Goal: Task Accomplishment & Management: Manage account settings

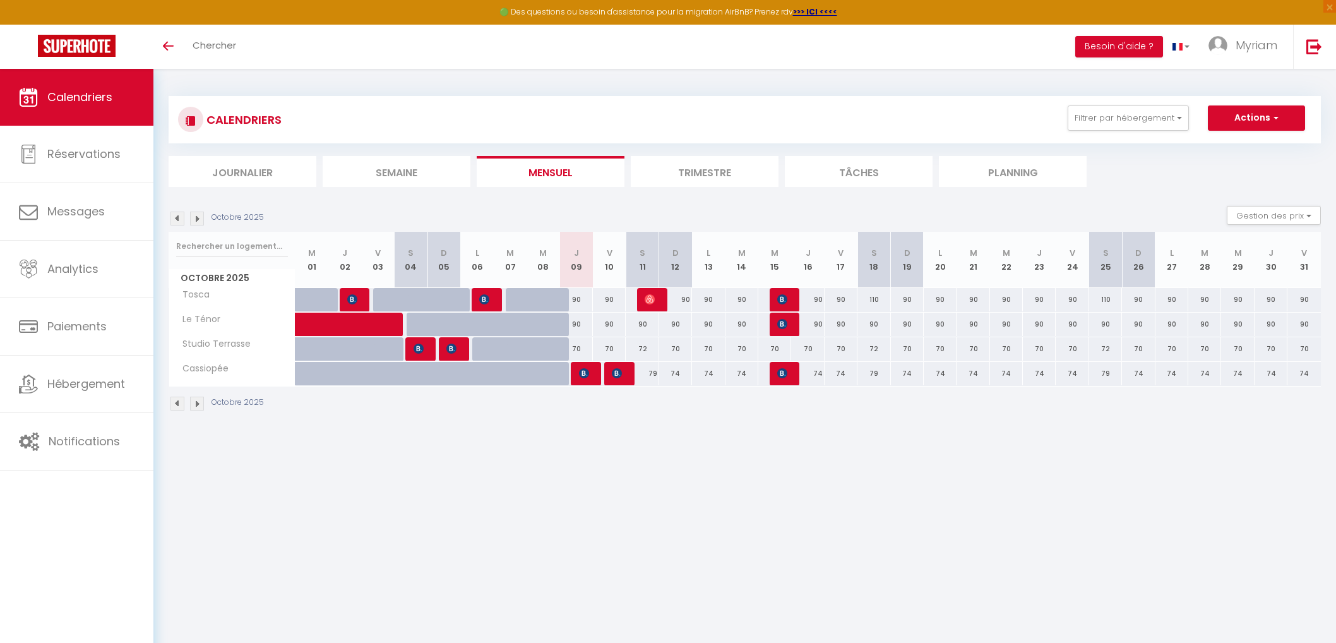
select select
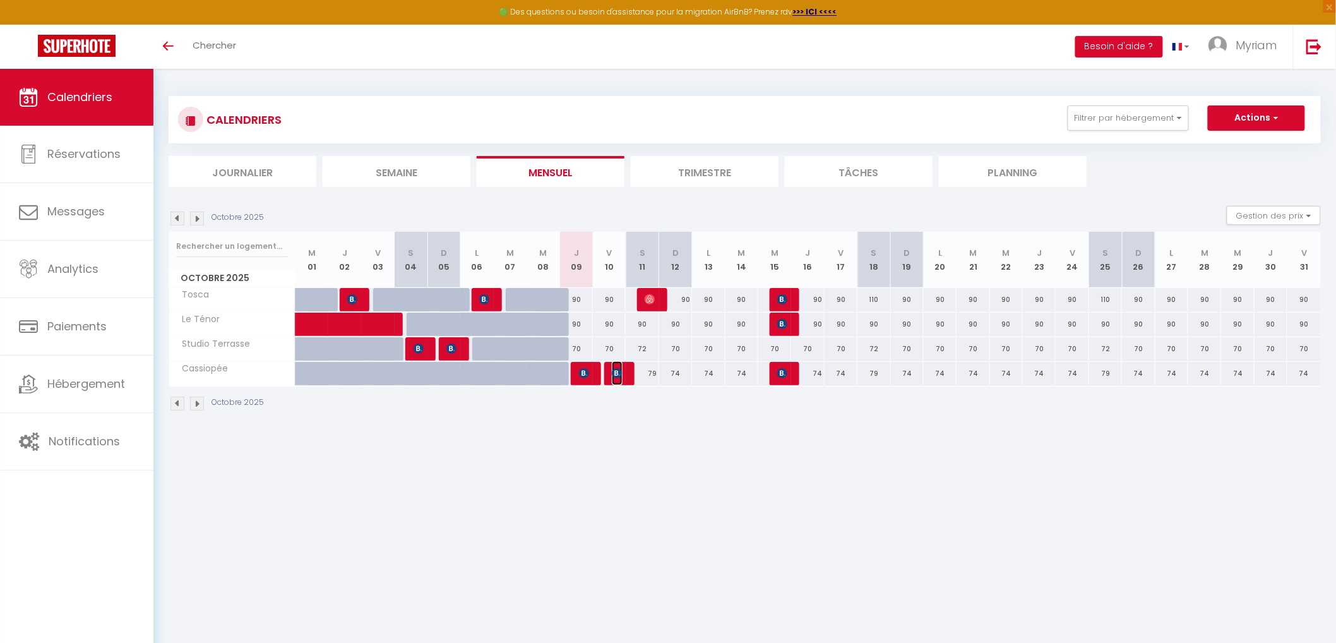
click at [616, 375] on img at bounding box center [617, 373] width 10 height 10
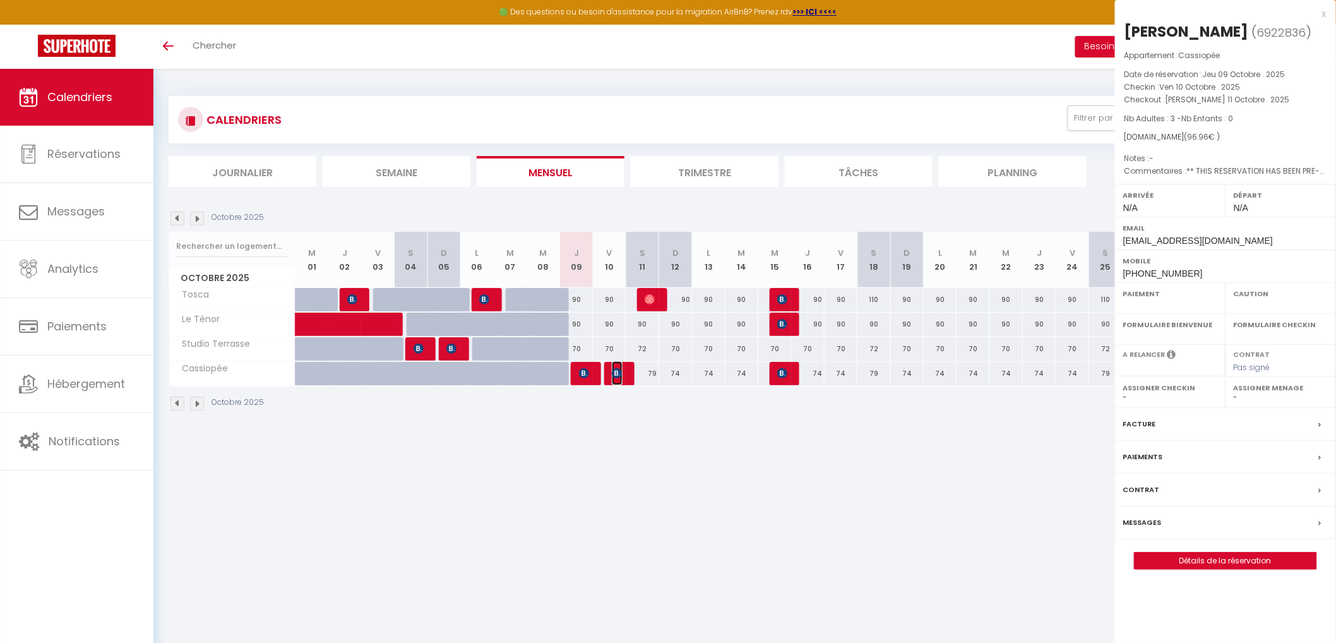
select select "OK"
select select "KO"
select select "0"
select select "1"
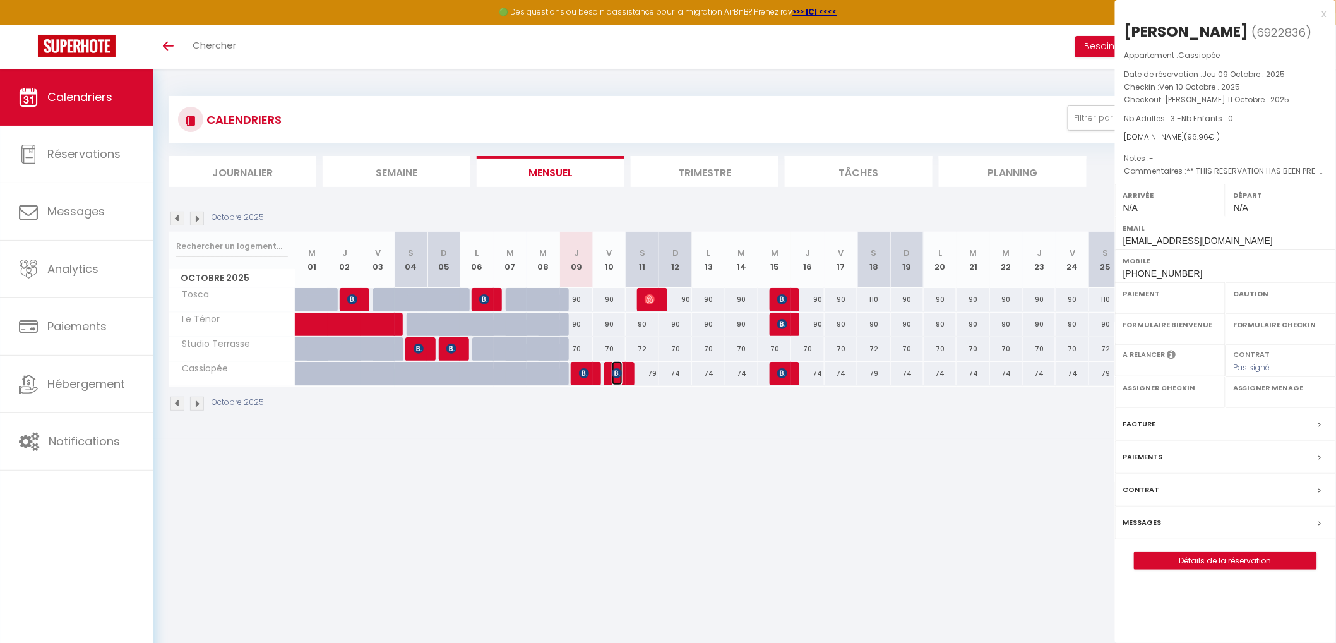
select select
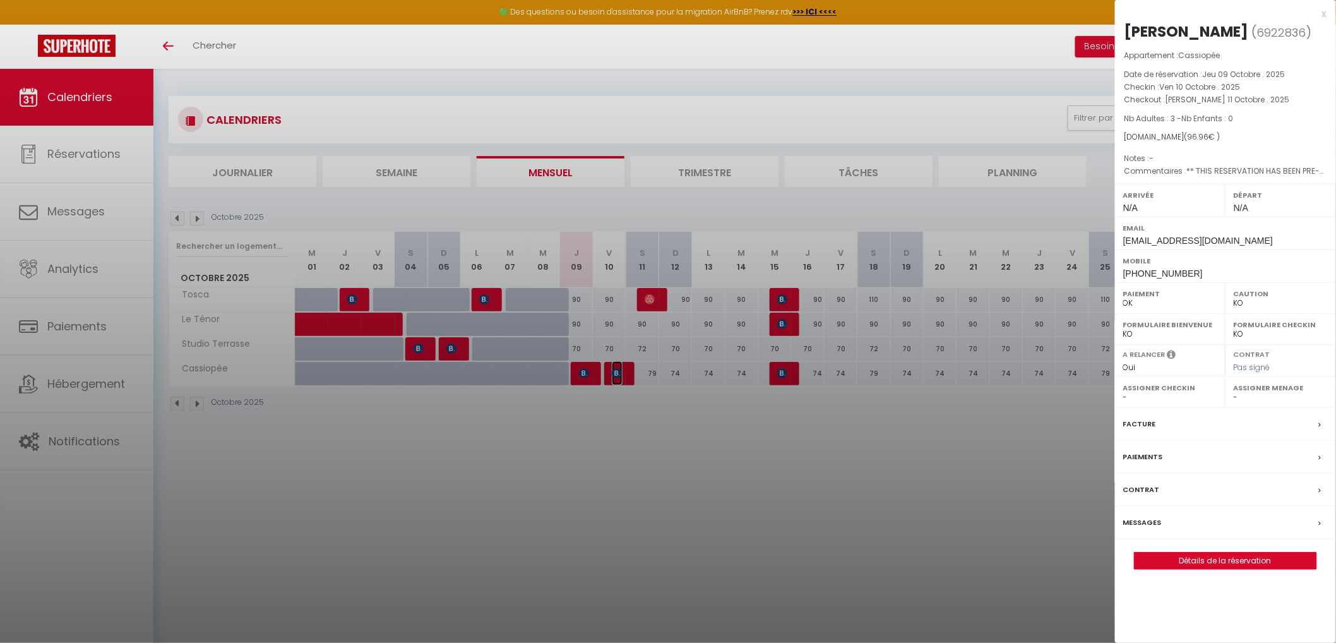
select select "1262"
click at [578, 375] on div at bounding box center [668, 321] width 1336 height 643
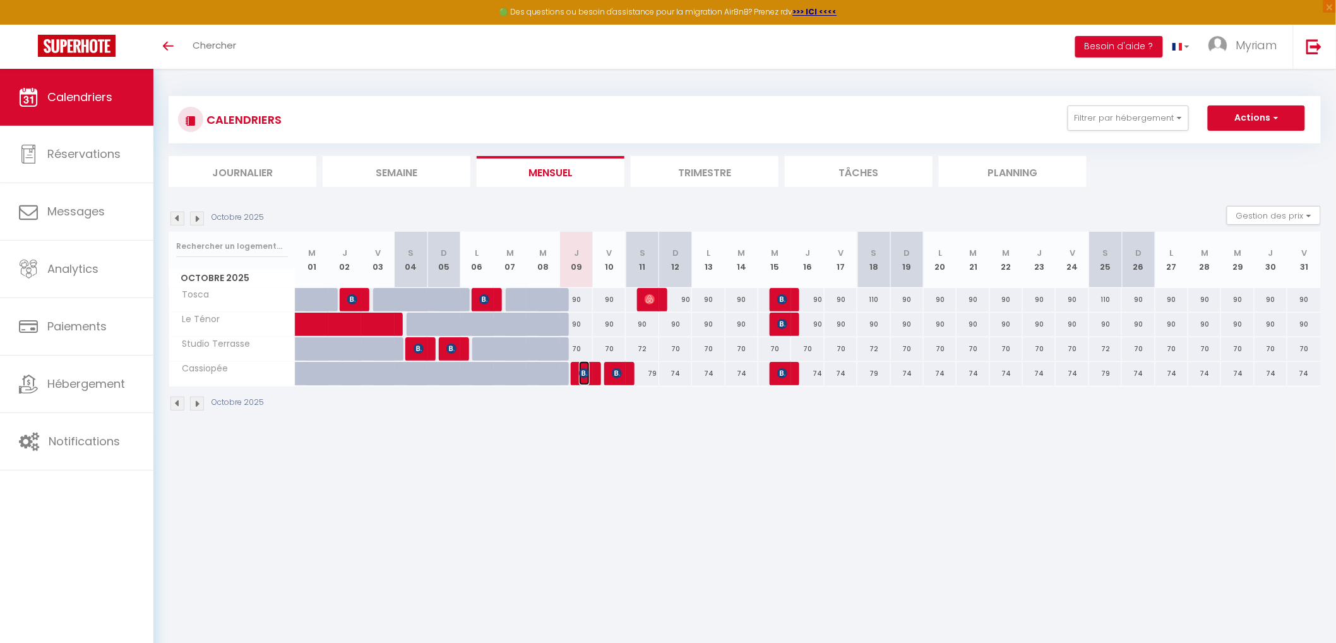
click at [582, 368] on img at bounding box center [584, 373] width 10 height 10
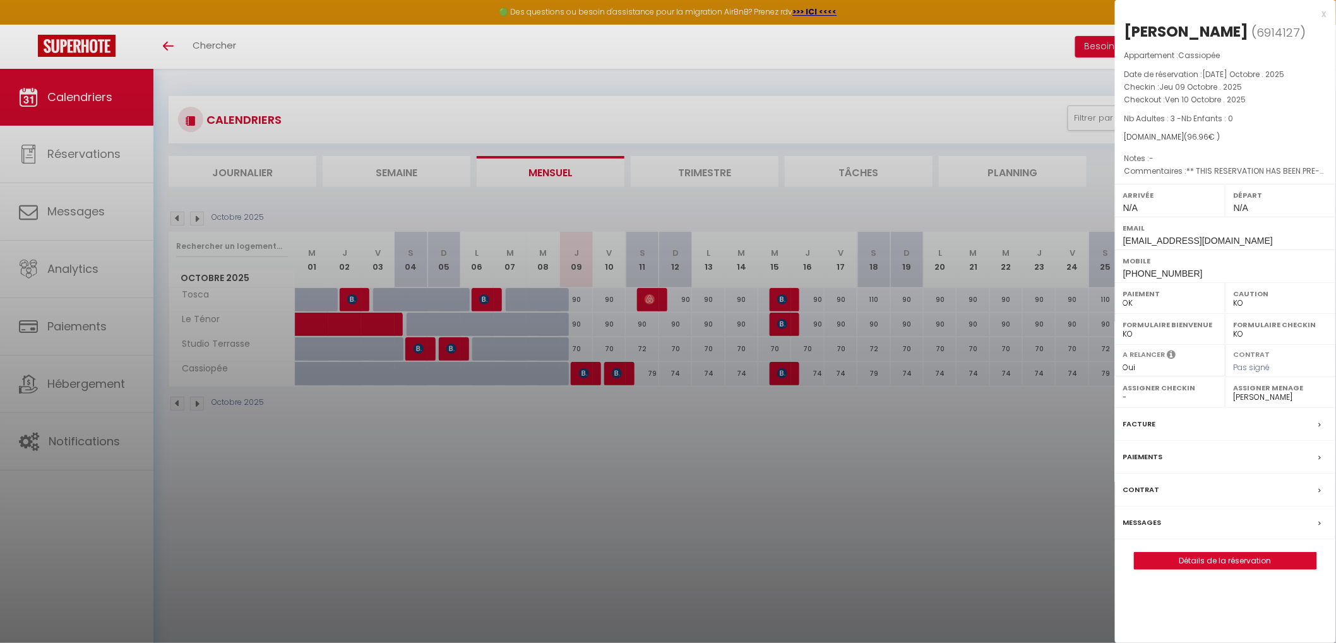
click at [613, 369] on div at bounding box center [668, 321] width 1336 height 643
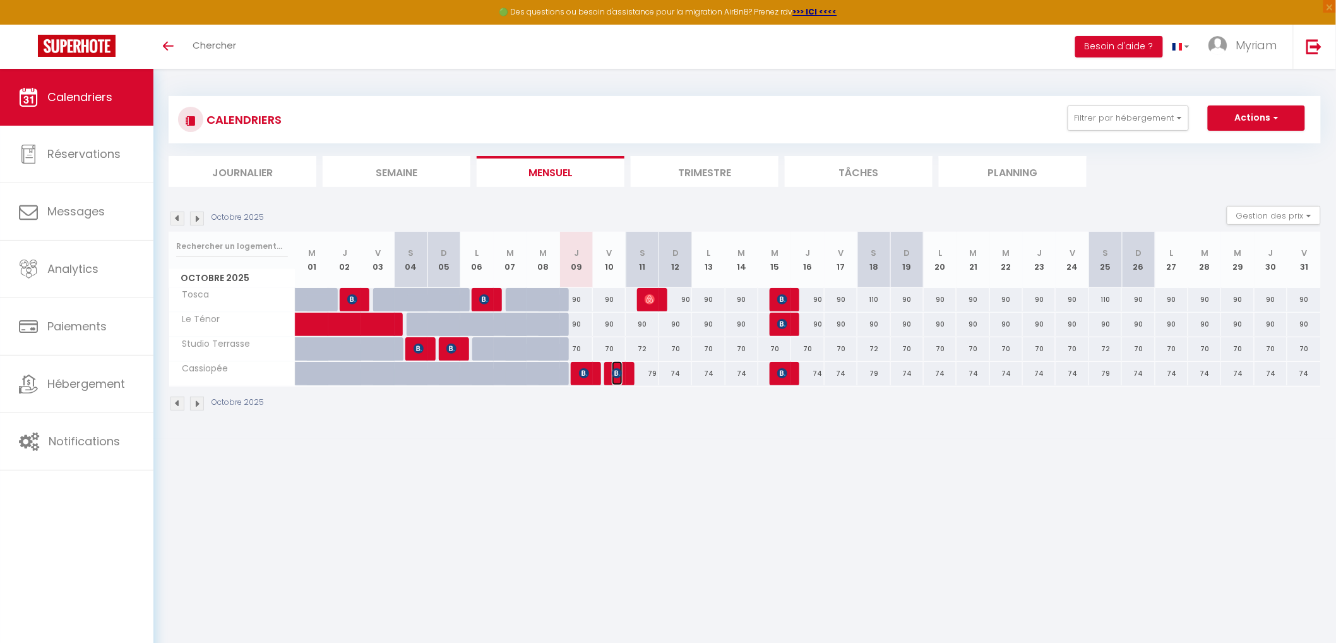
click at [612, 370] on img at bounding box center [617, 373] width 10 height 10
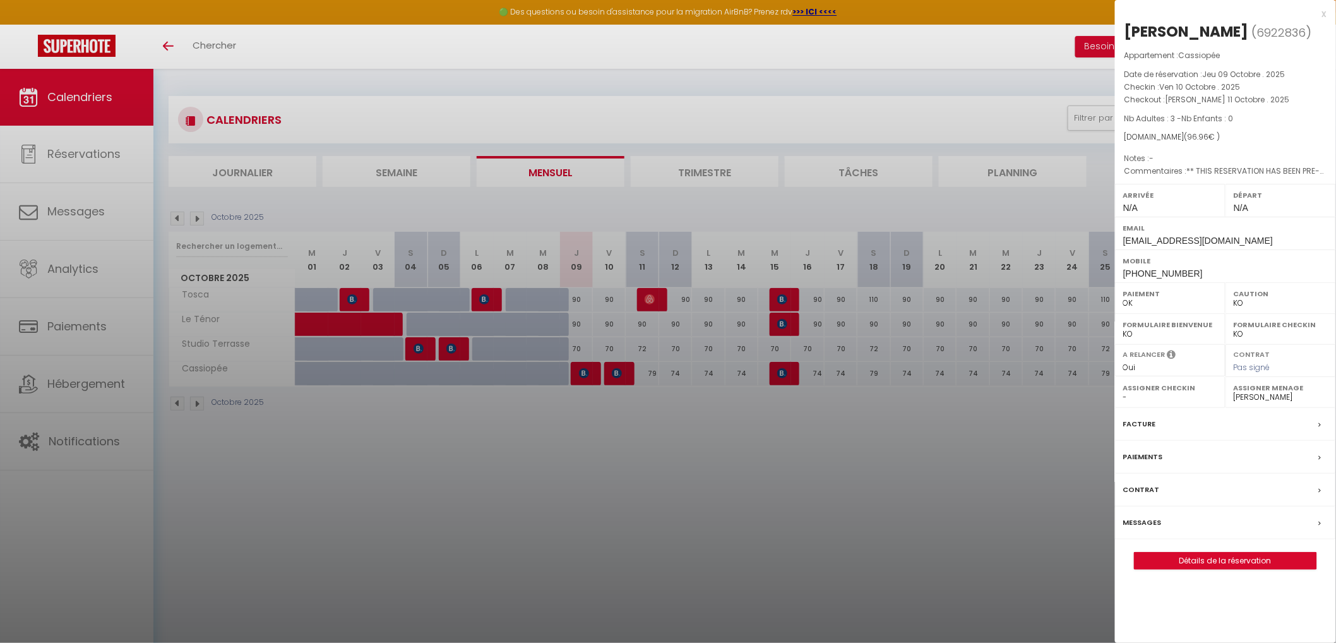
click at [582, 371] on div at bounding box center [668, 321] width 1336 height 643
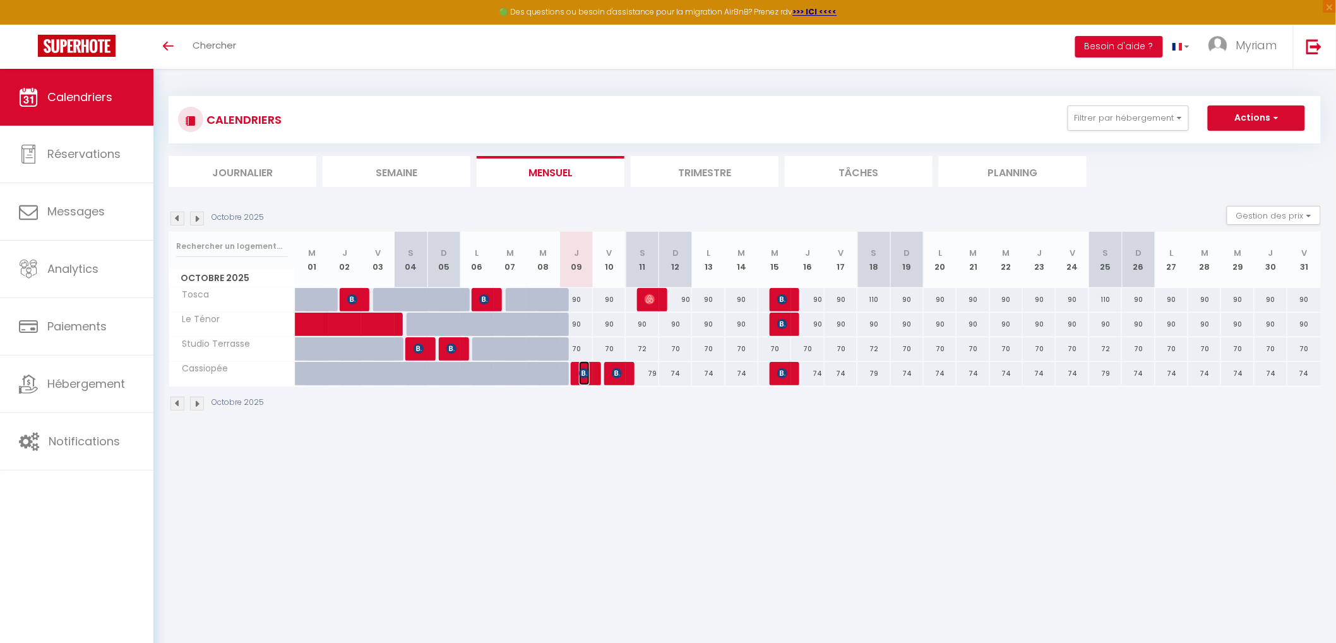
click at [582, 371] on img at bounding box center [584, 373] width 10 height 10
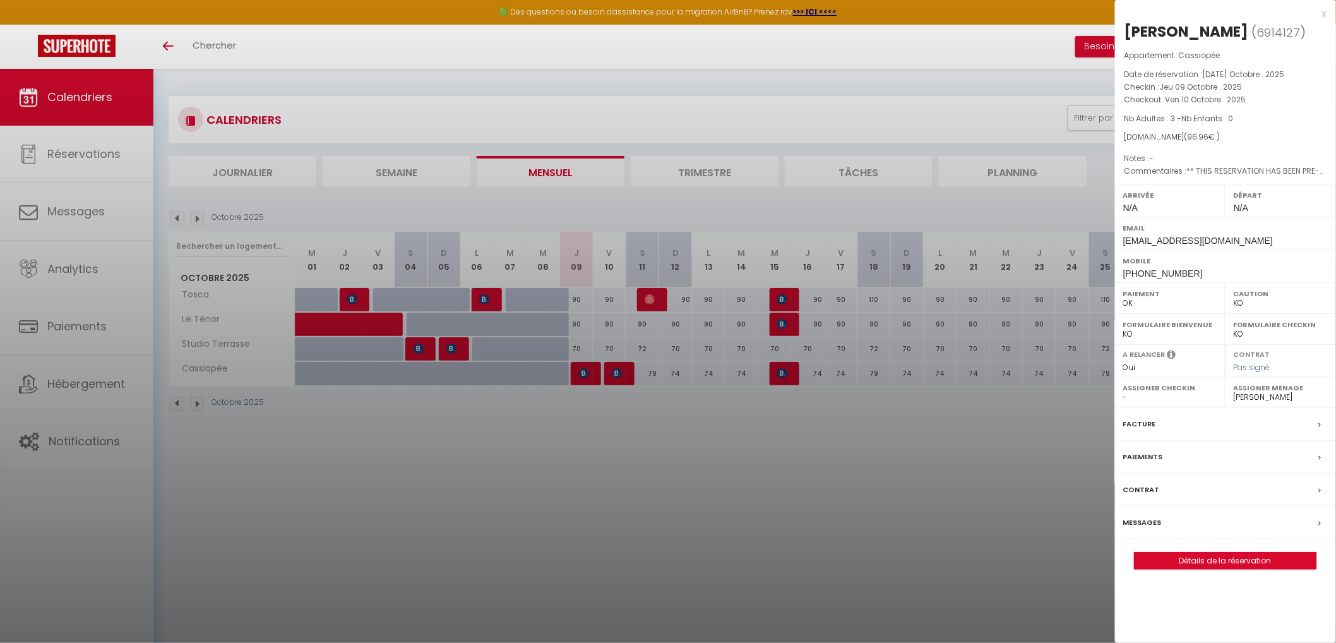
click at [1139, 518] on label "Messages" at bounding box center [1142, 522] width 39 height 13
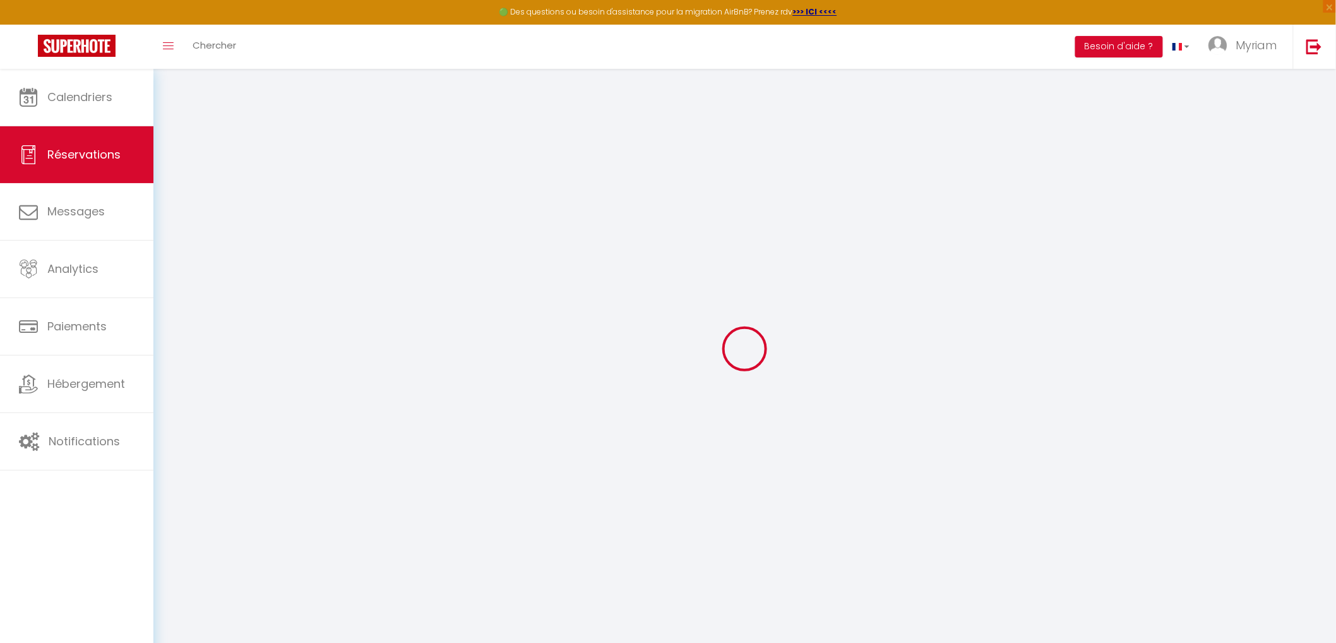
select select
checkbox input "false"
select select
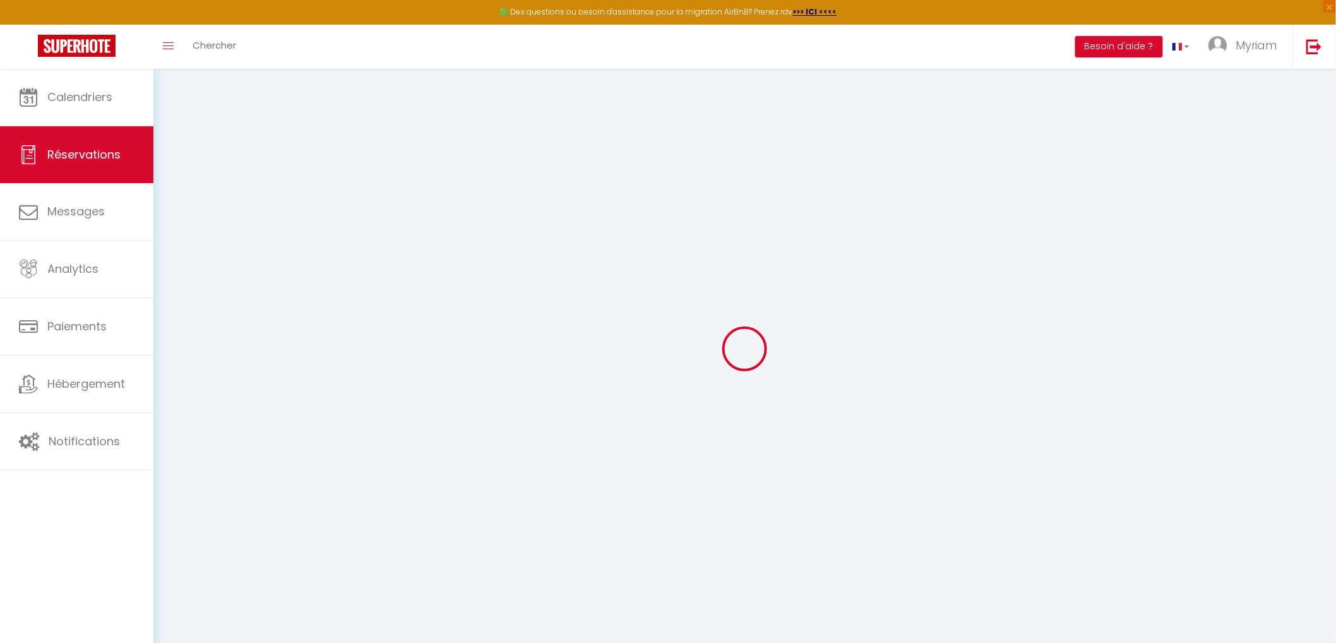
checkbox input "false"
type textarea "** THIS RESERVATION HAS BEEN PRE-PAID ** BOOKING NOTE : Payment charge is EUR 1…"
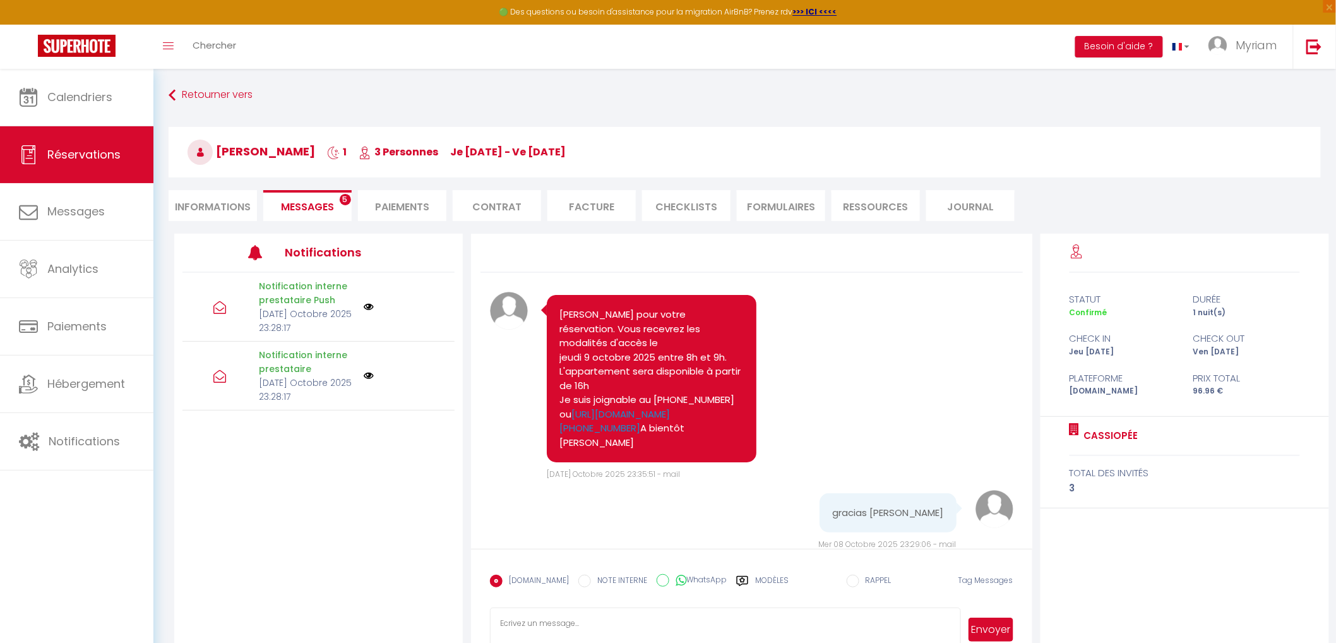
scroll to position [610, 0]
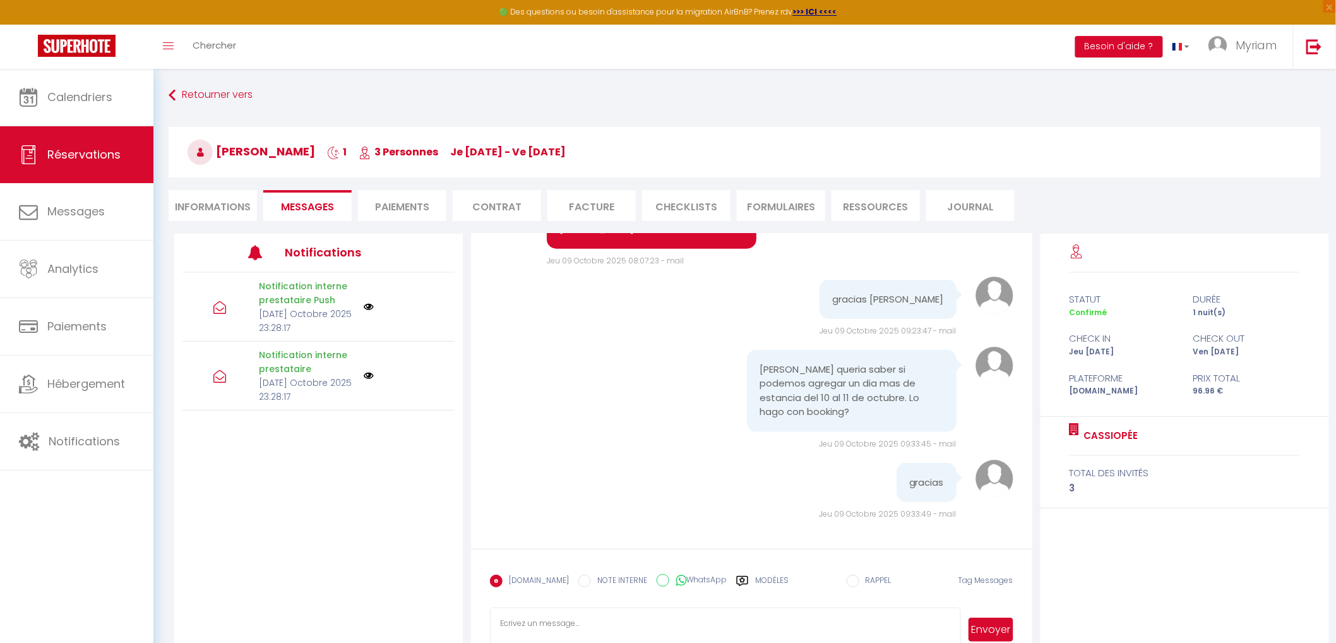
click at [656, 578] on input "WhatsApp" at bounding box center [662, 580] width 13 height 13
radio input "true"
radio input "false"
click at [658, 620] on textarea at bounding box center [725, 629] width 470 height 44
type textarea "o"
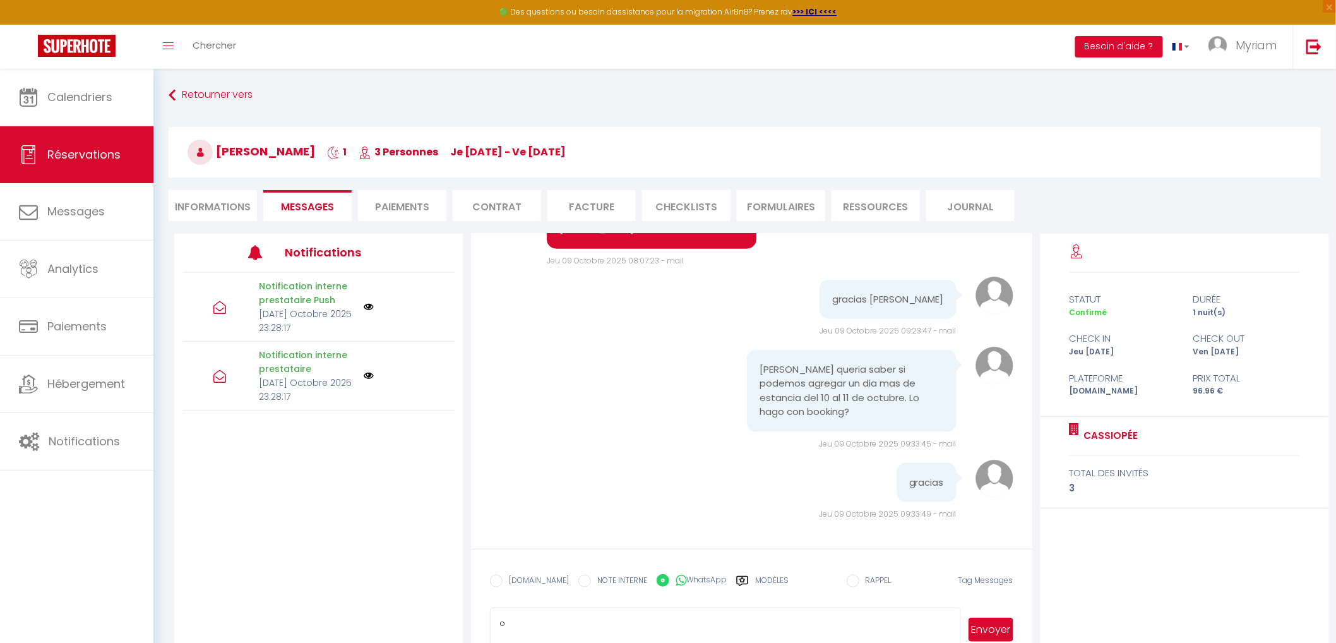
click at [999, 627] on button "Envoyer" at bounding box center [990, 629] width 44 height 24
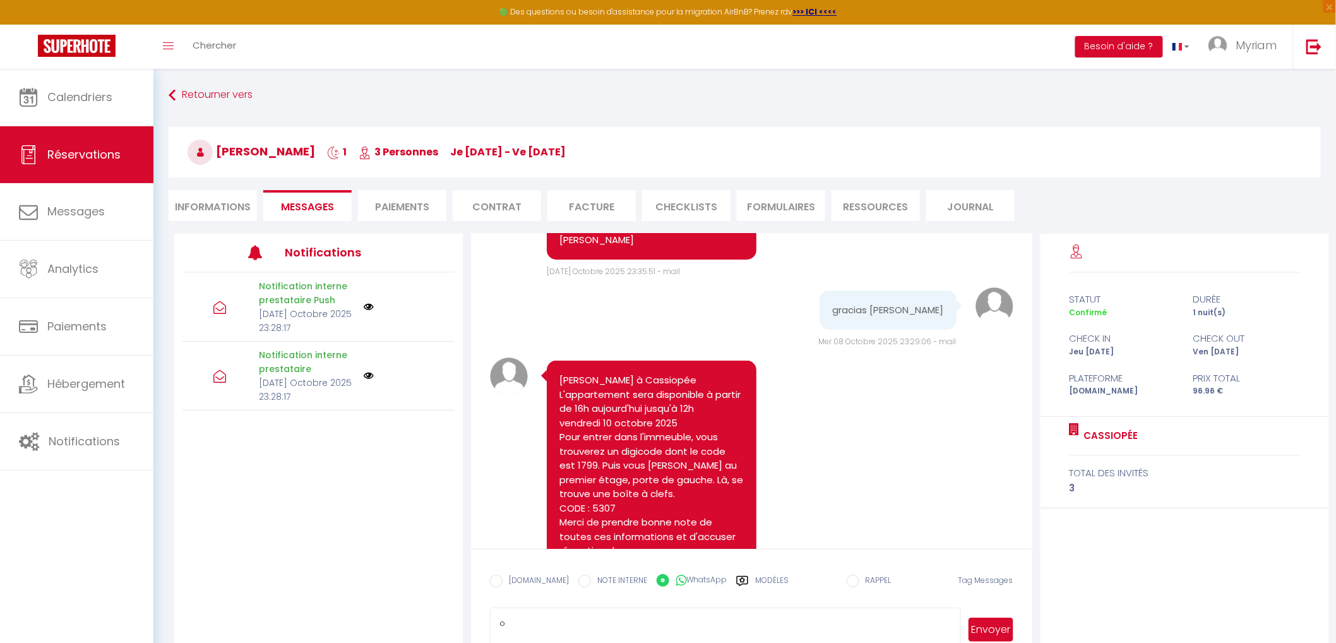
scroll to position [189, 0]
